Goal: Task Accomplishment & Management: Complete application form

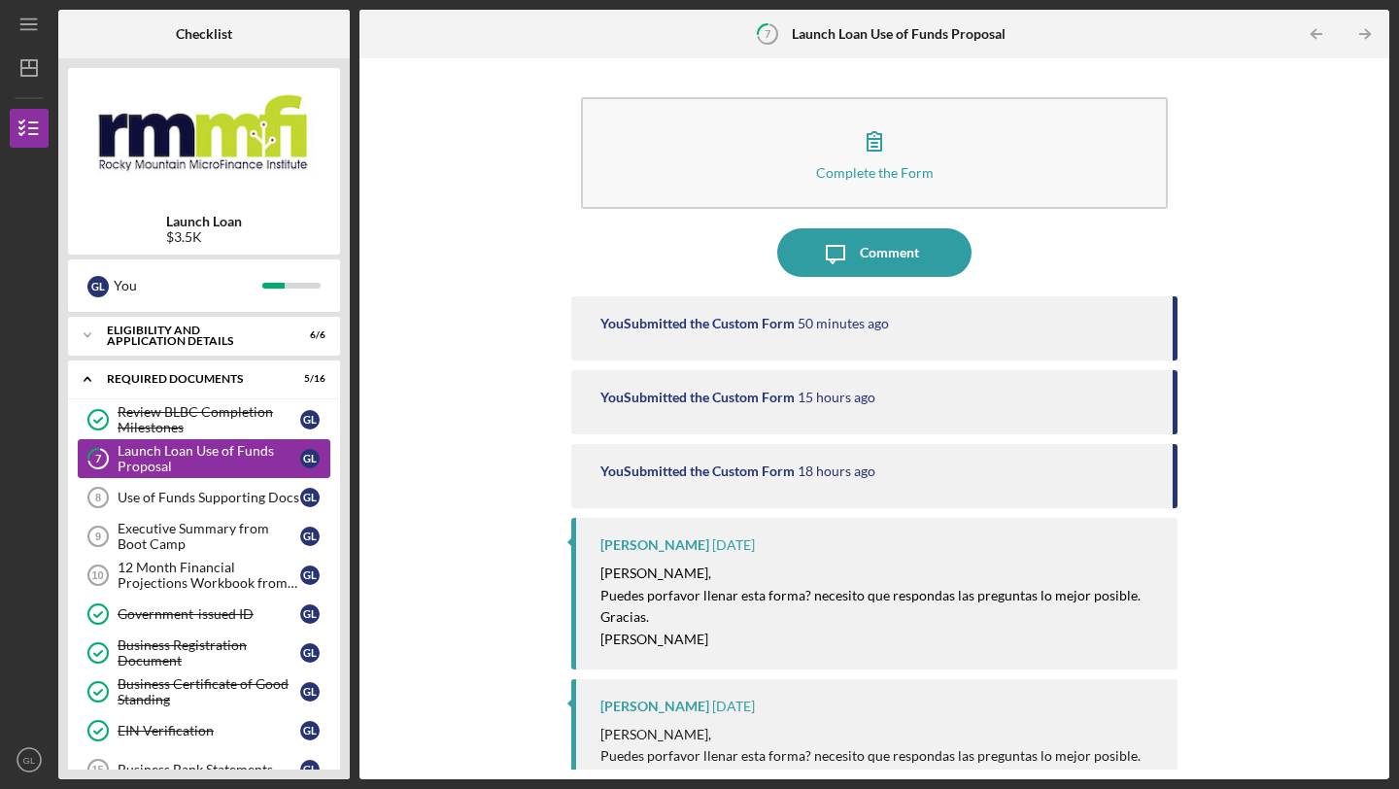
click at [236, 466] on div "Launch Loan Use of Funds Proposal" at bounding box center [209, 458] width 183 height 31
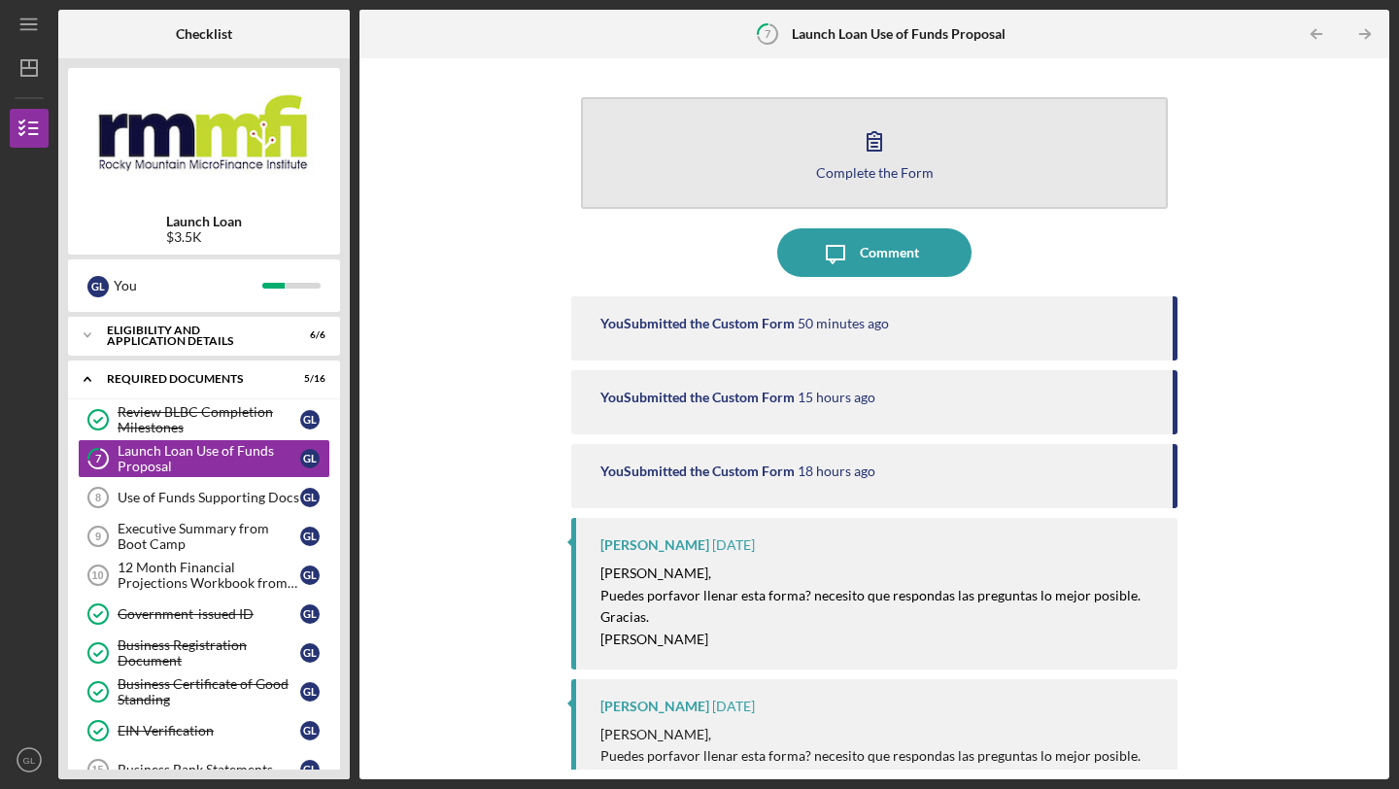
click at [871, 173] on div "Complete the Form" at bounding box center [875, 172] width 118 height 15
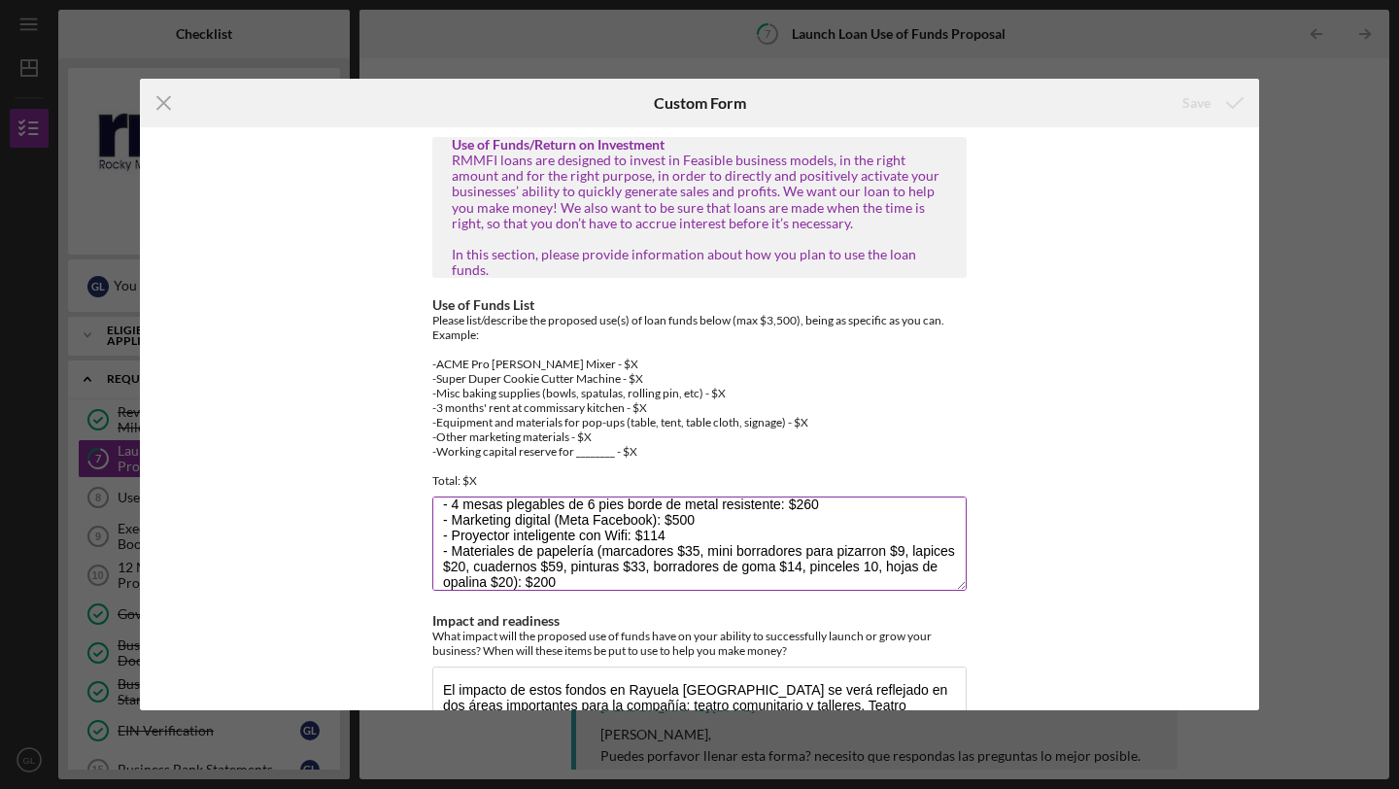
scroll to position [96, 0]
click at [870, 535] on textarea "- Set de 8 microfonos Church Sistema inalambrico 8x100 canales: $590 - 2 estuch…" at bounding box center [699, 543] width 534 height 93
click at [626, 564] on textarea "- Set de 8 microfonos Church Sistema inalambrico 8x100 canales: $590 - 2 estuch…" at bounding box center [699, 543] width 534 height 93
click at [563, 567] on textarea "- Set de 8 microfonos Church Sistema inalambrico 8x100 canales: $590 - 2 estuch…" at bounding box center [699, 543] width 534 height 93
click at [742, 565] on textarea "- Set de 8 microfonos Church Sistema inalambrico 8x100 canales: $590 - 2 estuch…" at bounding box center [699, 543] width 534 height 93
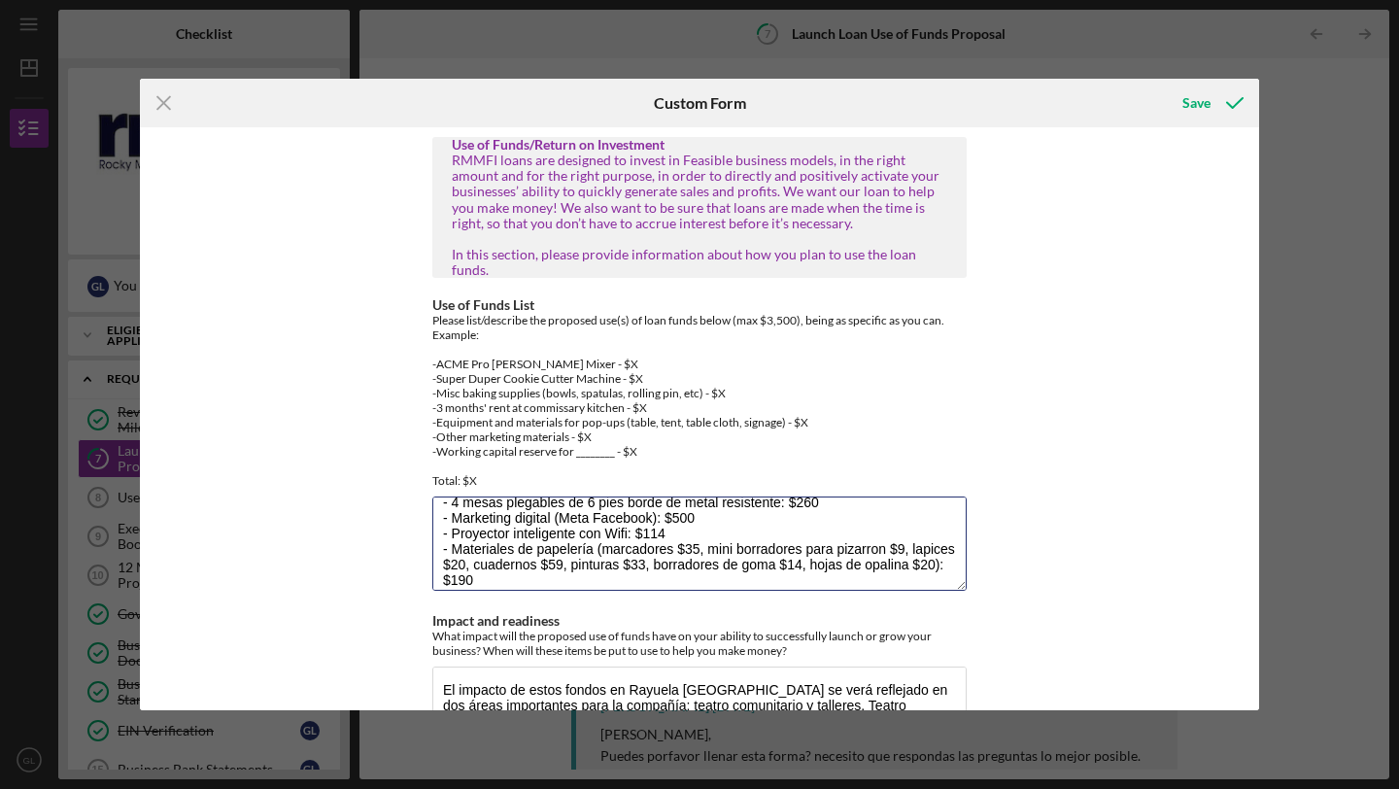
type textarea "- Set de 8 microfonos Church Sistema inalambrico 8x100 canales: $590 - 2 estuch…"
